Goal: Task Accomplishment & Management: Use online tool/utility

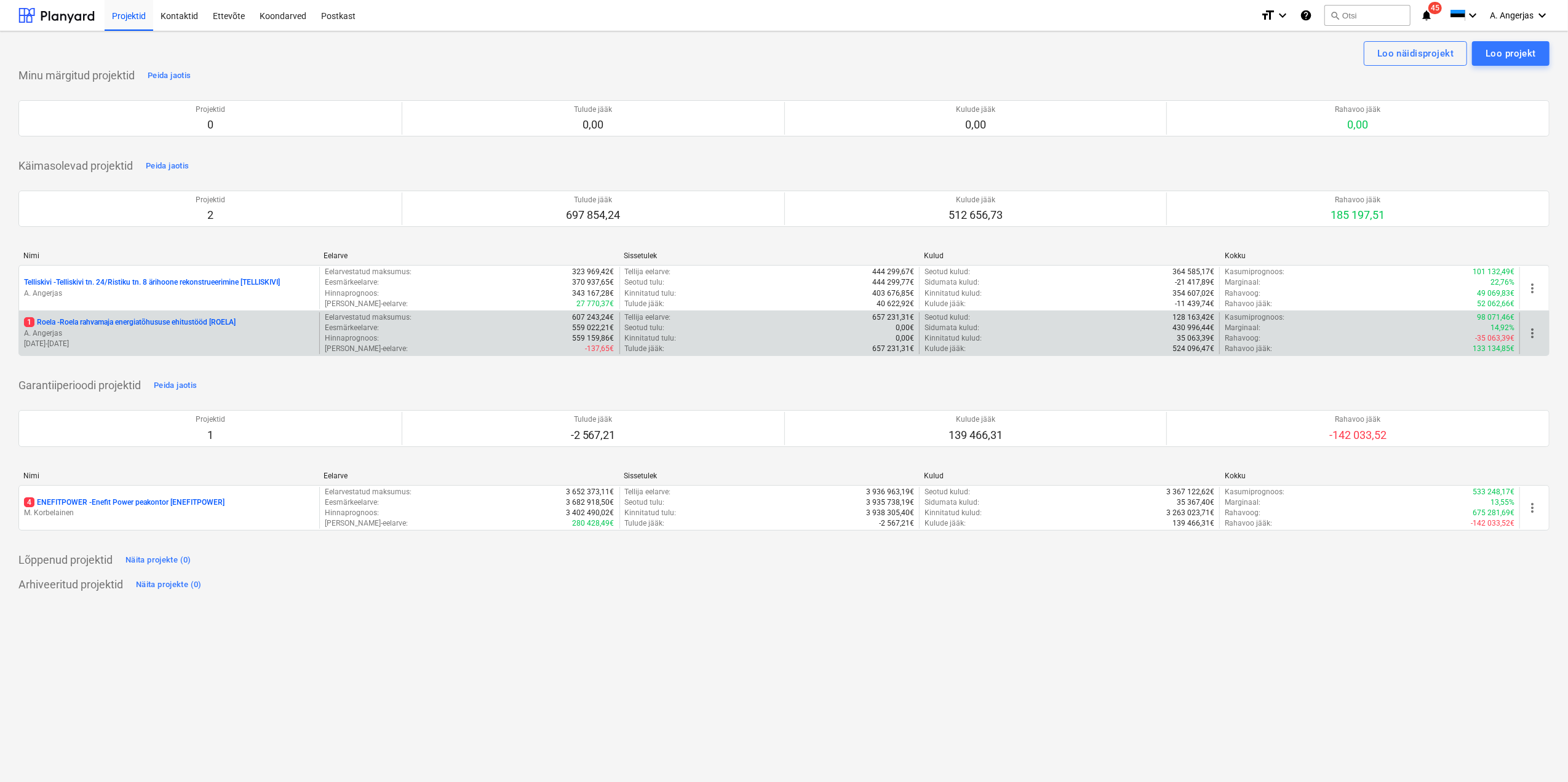
click at [134, 330] on p "A. Angerjas" at bounding box center [169, 334] width 291 height 11
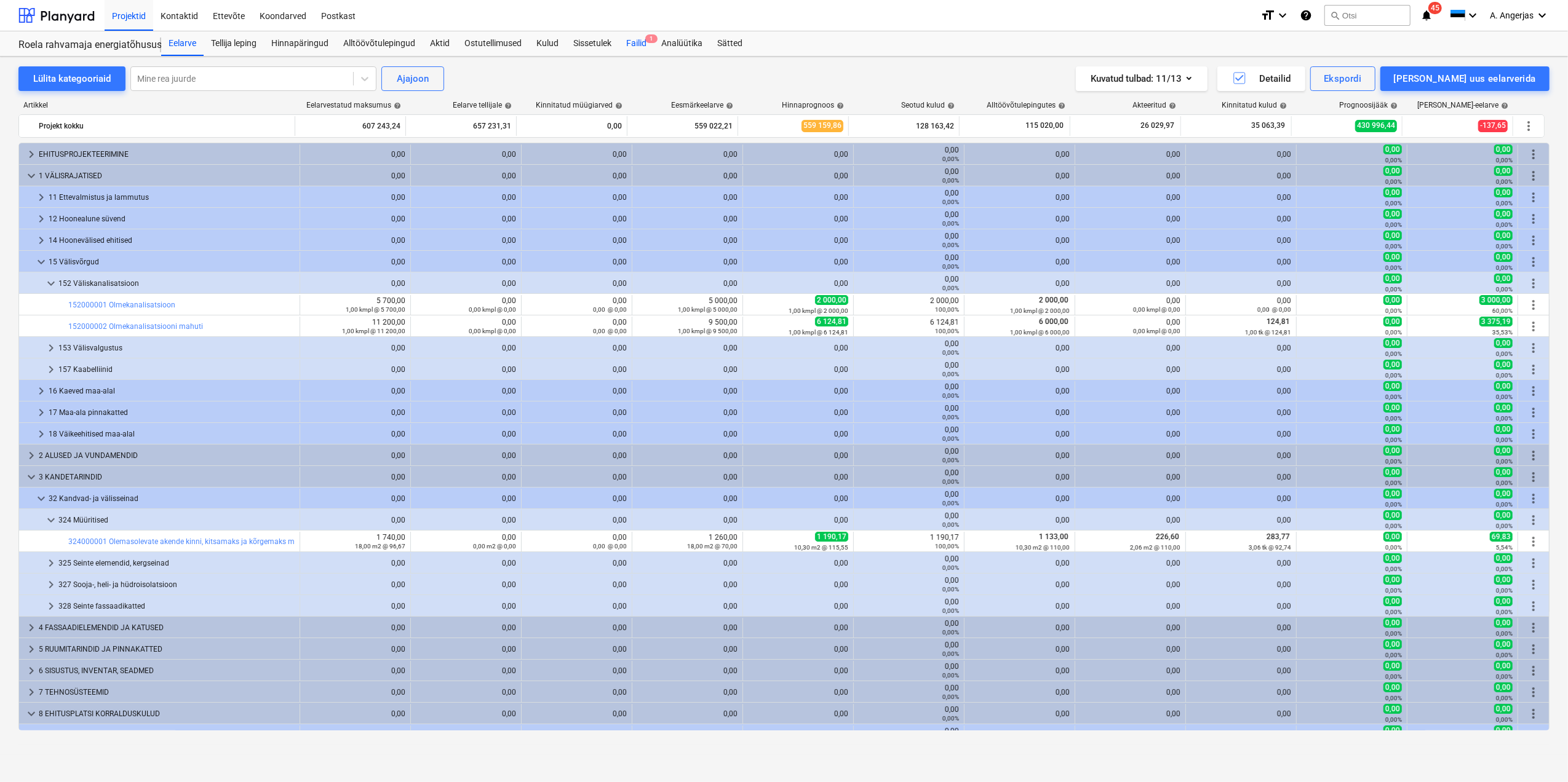
click at [642, 45] on div "Failid 1" at bounding box center [636, 43] width 35 height 25
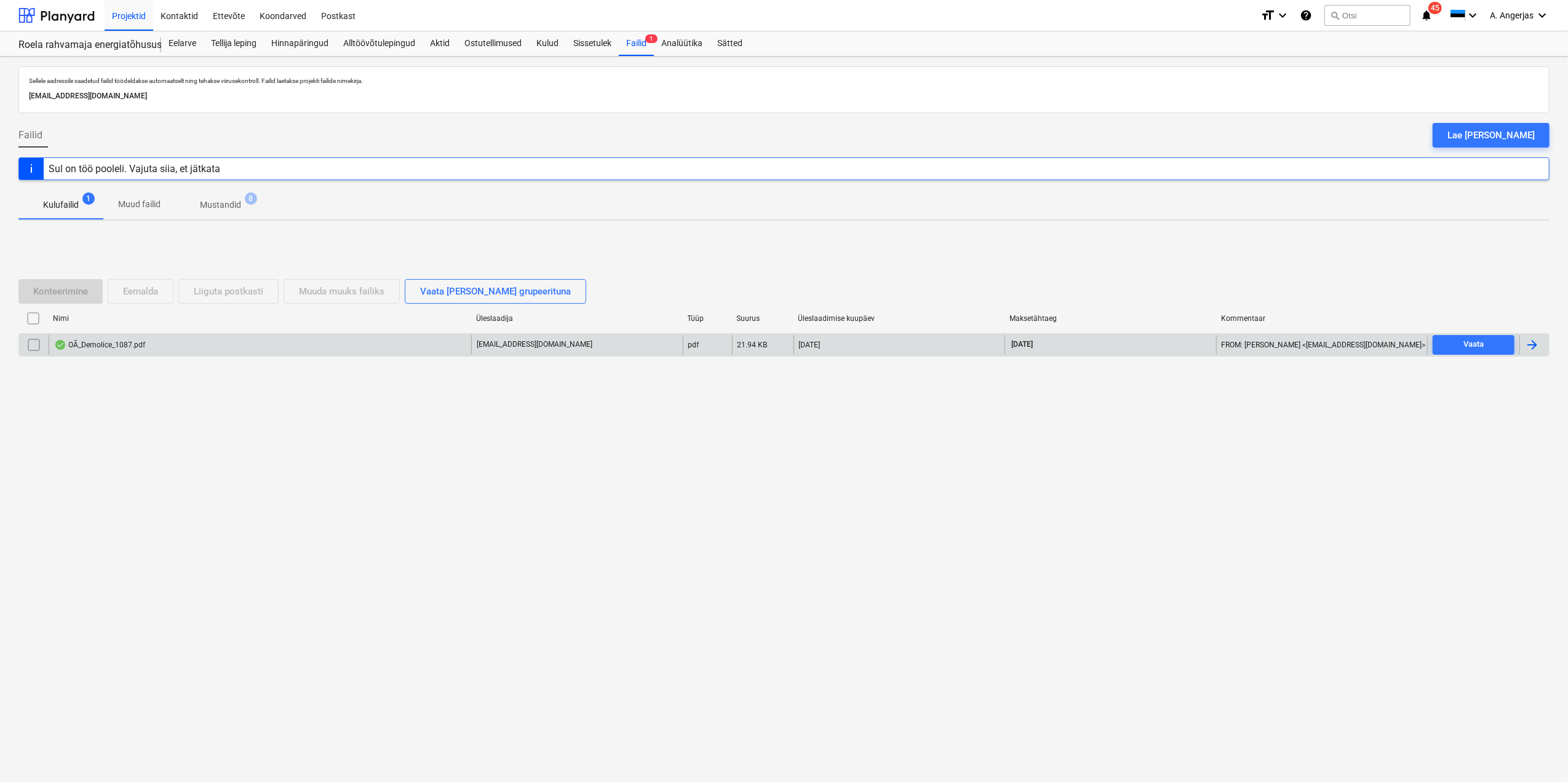
click at [148, 355] on div "OÃ_Demolice_1087.pdf" at bounding box center [259, 345] width 422 height 20
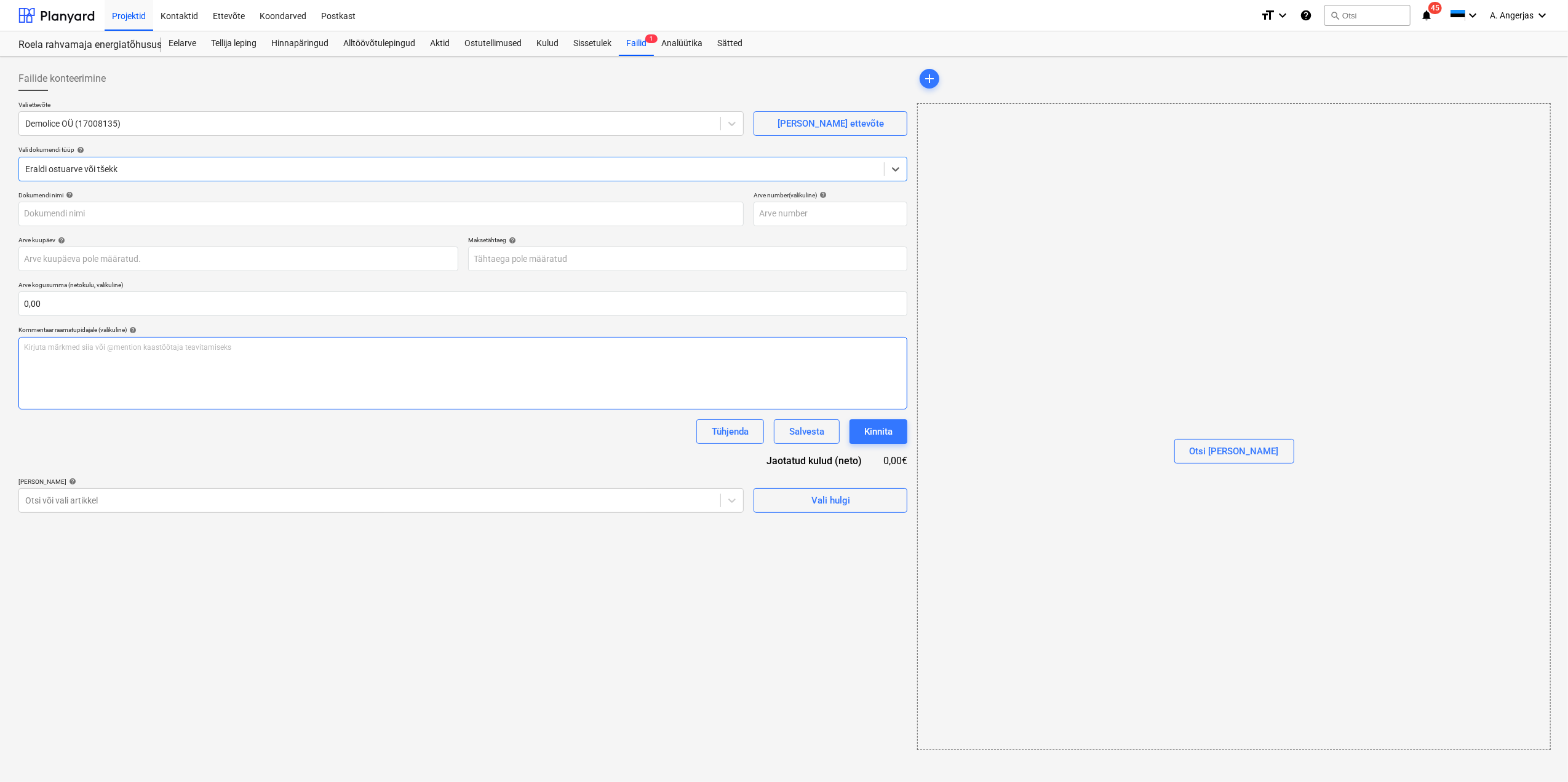
type input "1087"
type input "[DATE]"
